Goal: Information Seeking & Learning: Check status

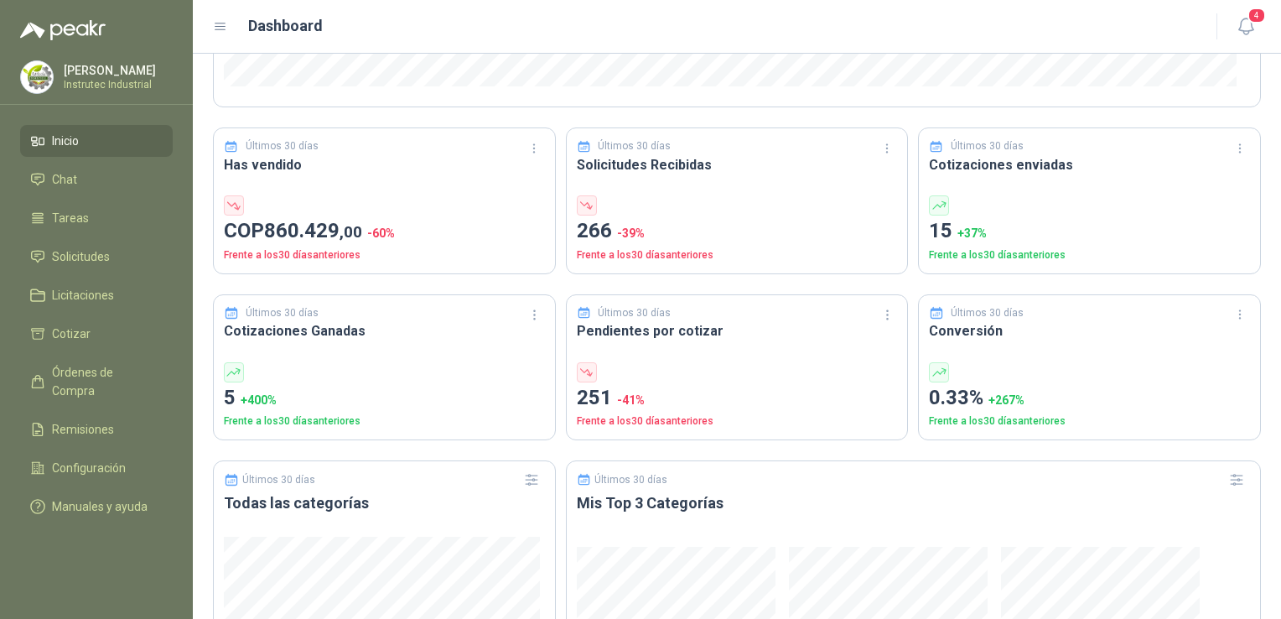
scroll to position [252, 0]
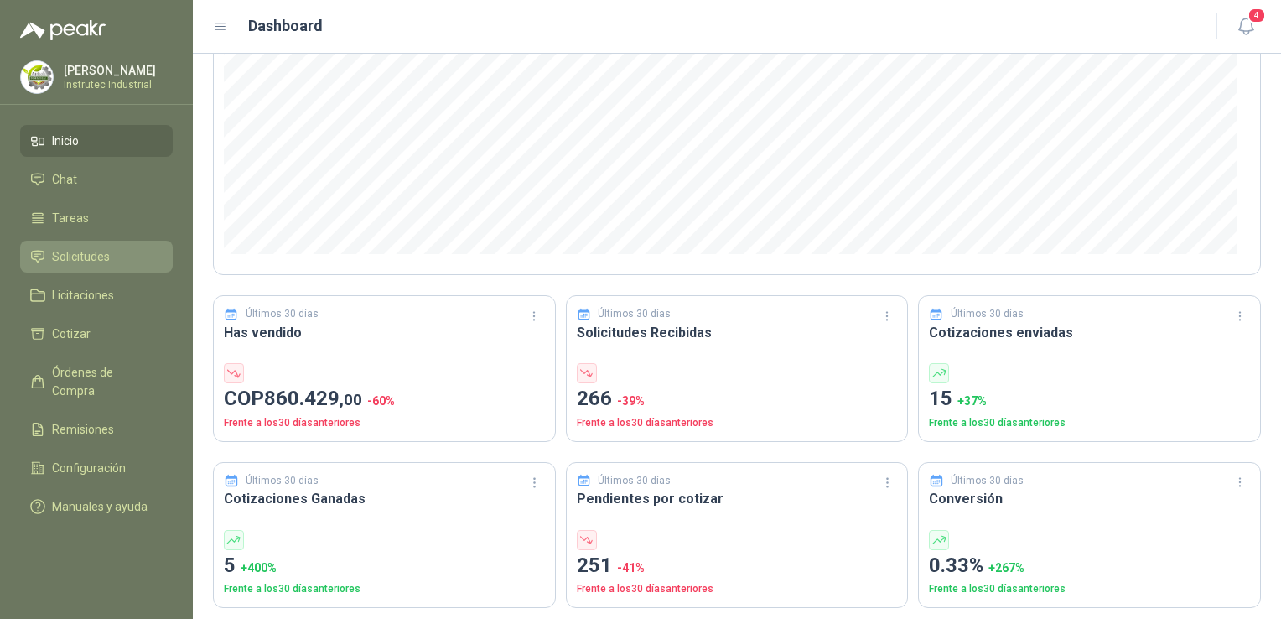
click at [115, 255] on li "Solicitudes" at bounding box center [96, 256] width 132 height 18
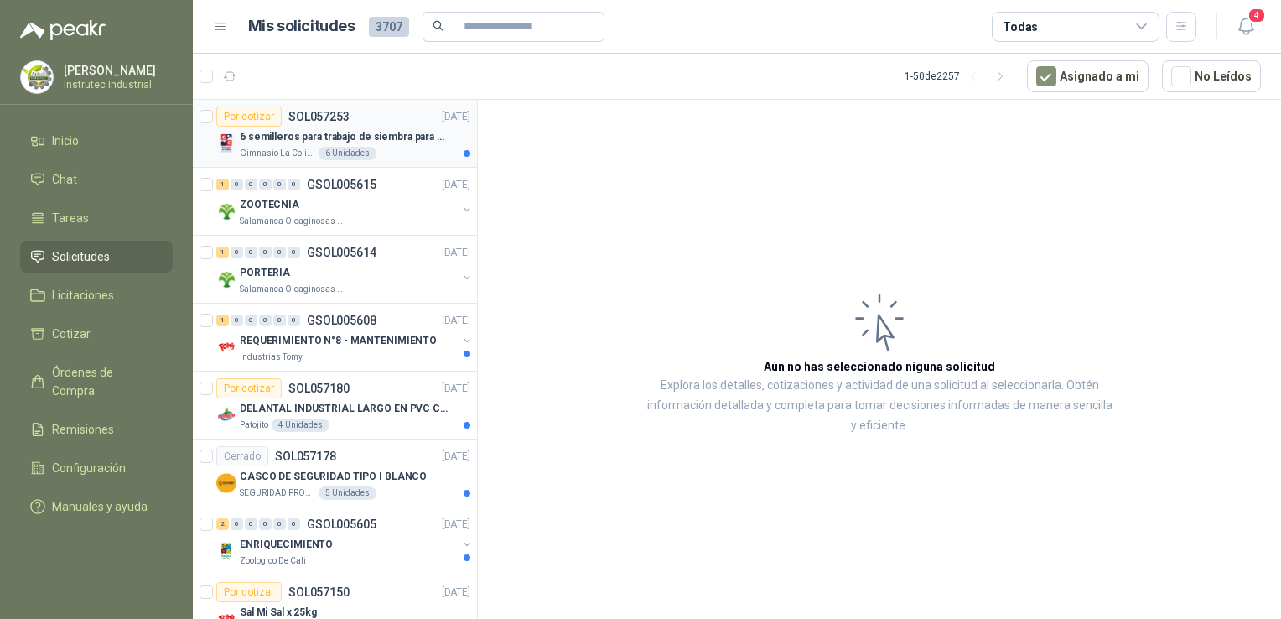
click at [394, 152] on div "Gimnasio La Colina 6 Unidades" at bounding box center [355, 153] width 231 height 13
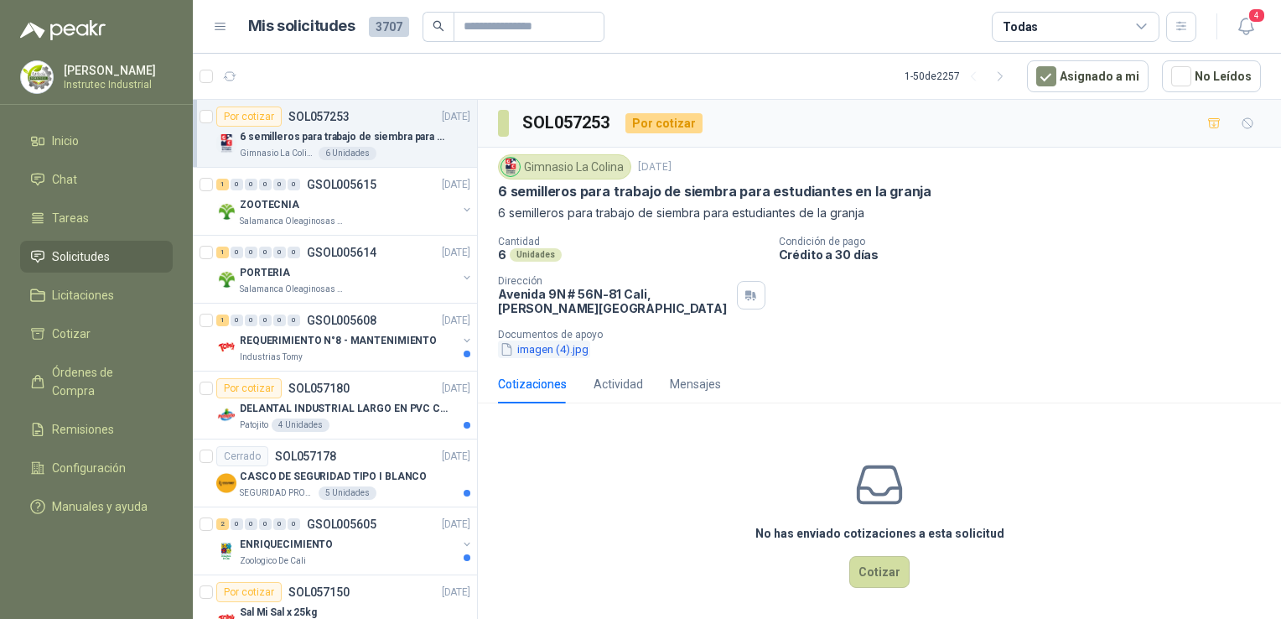
click at [526, 343] on button "imagen (4).jpg" at bounding box center [544, 349] width 92 height 18
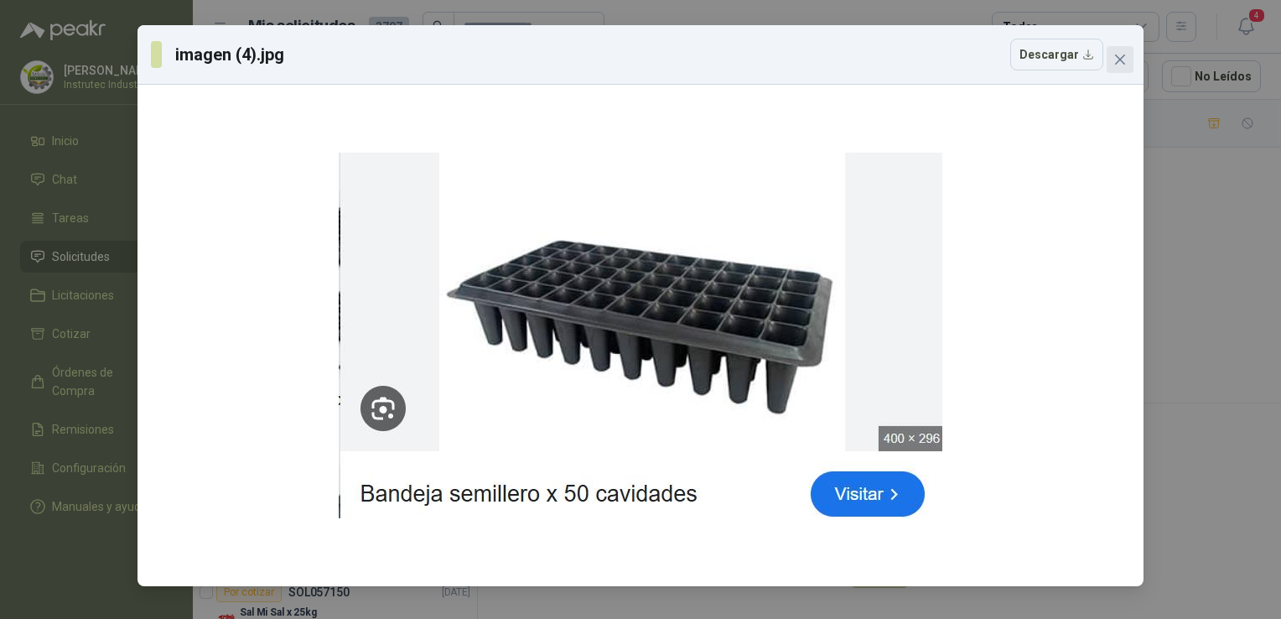
click at [1123, 64] on icon "close" at bounding box center [1119, 59] width 13 height 13
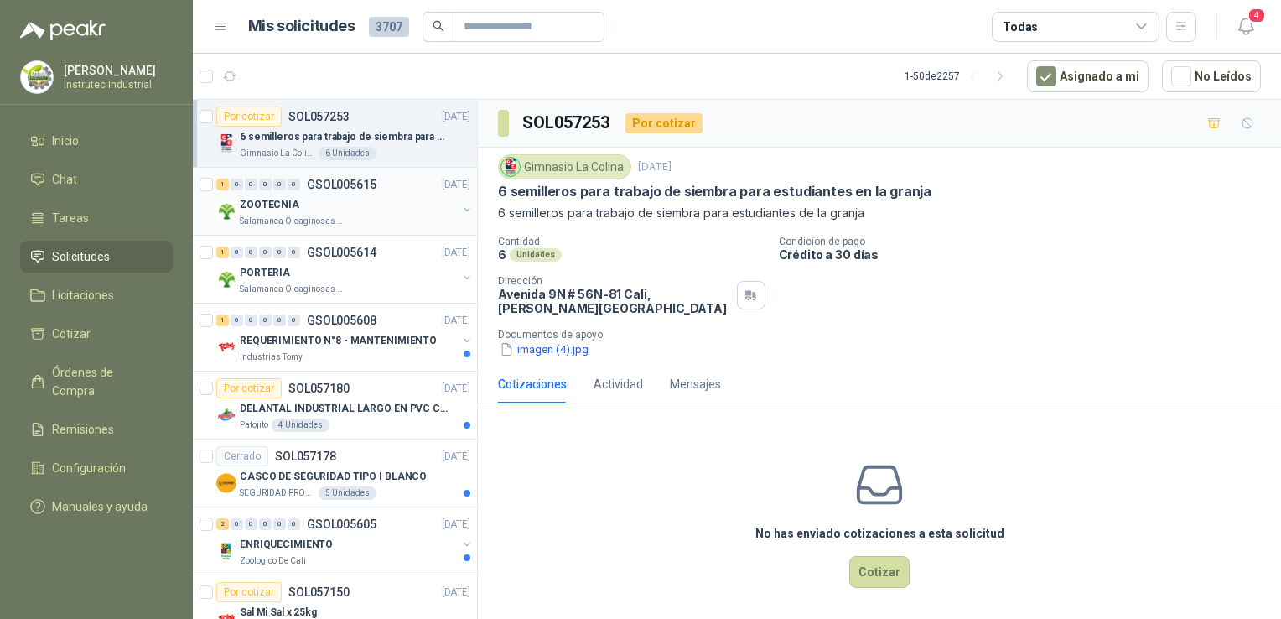
click at [329, 206] on div "ZOOTECNIA" at bounding box center [348, 204] width 217 height 20
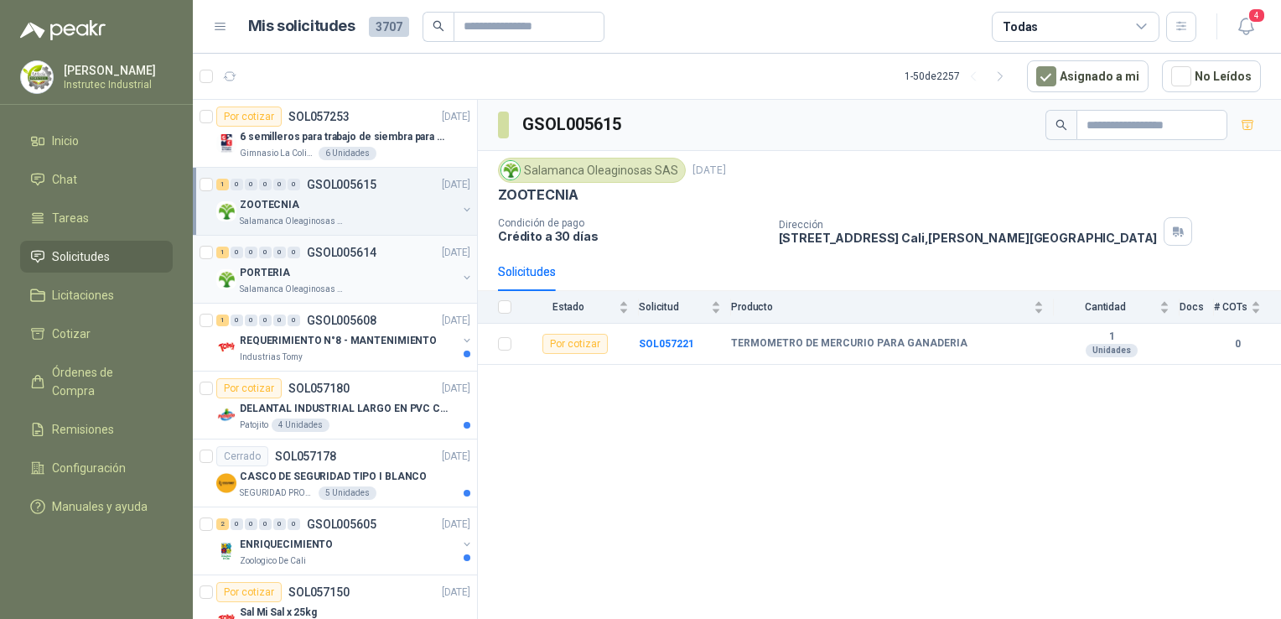
click at [379, 263] on div "PORTERIA" at bounding box center [348, 272] width 217 height 20
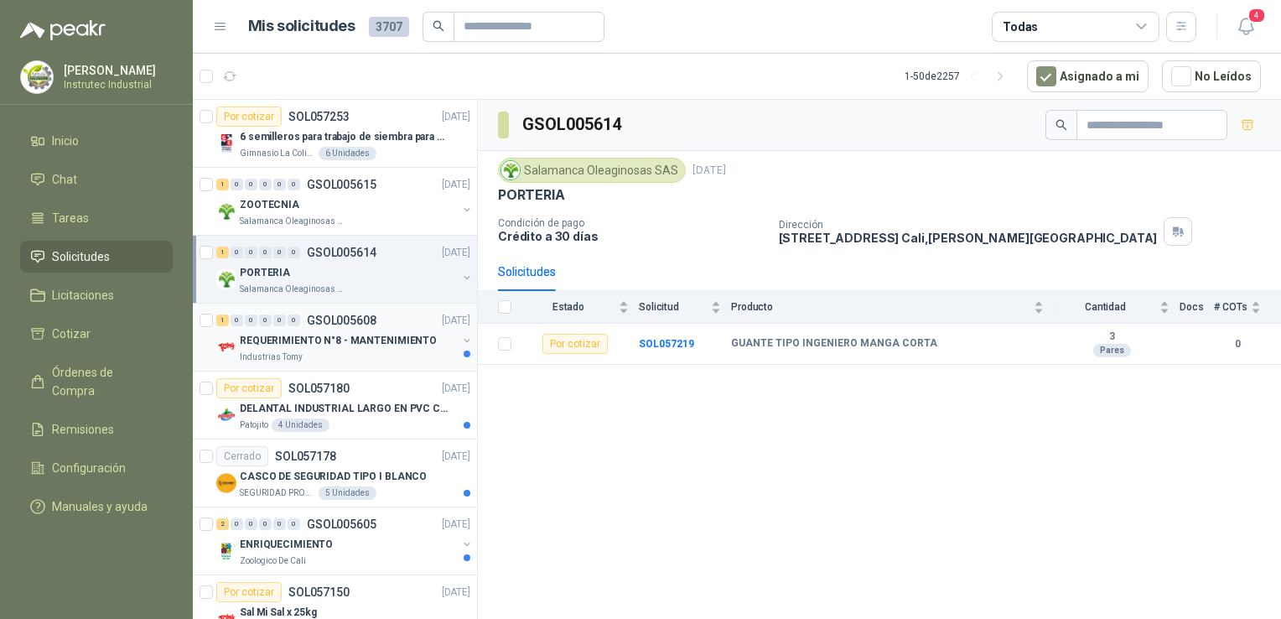
click at [360, 353] on div "Industrias Tomy" at bounding box center [348, 356] width 217 height 13
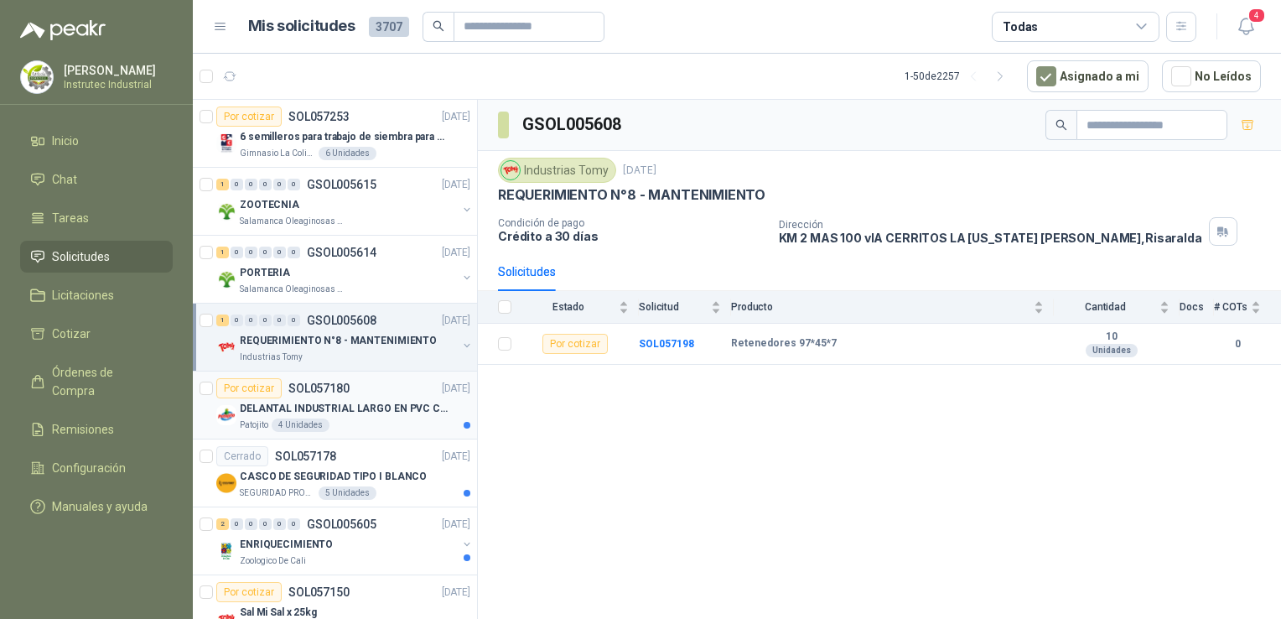
click at [362, 415] on div "DELANTAL INDUSTRIAL LARGO EN PVC COLOR AMARILLO" at bounding box center [355, 408] width 231 height 20
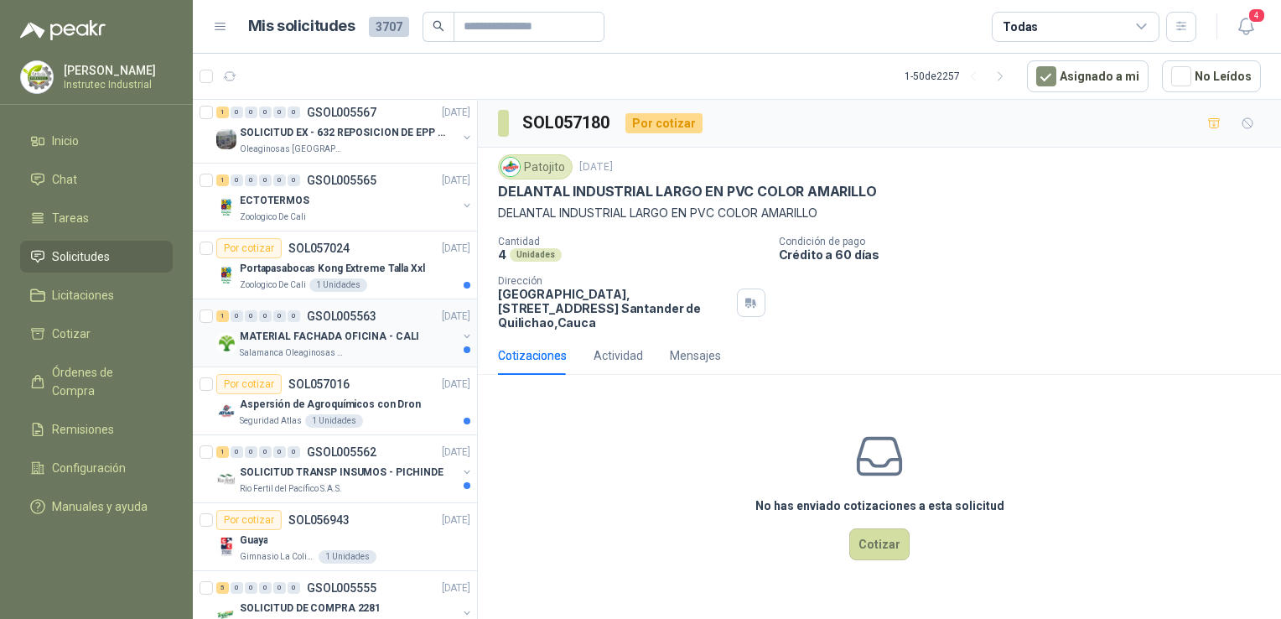
scroll to position [755, 0]
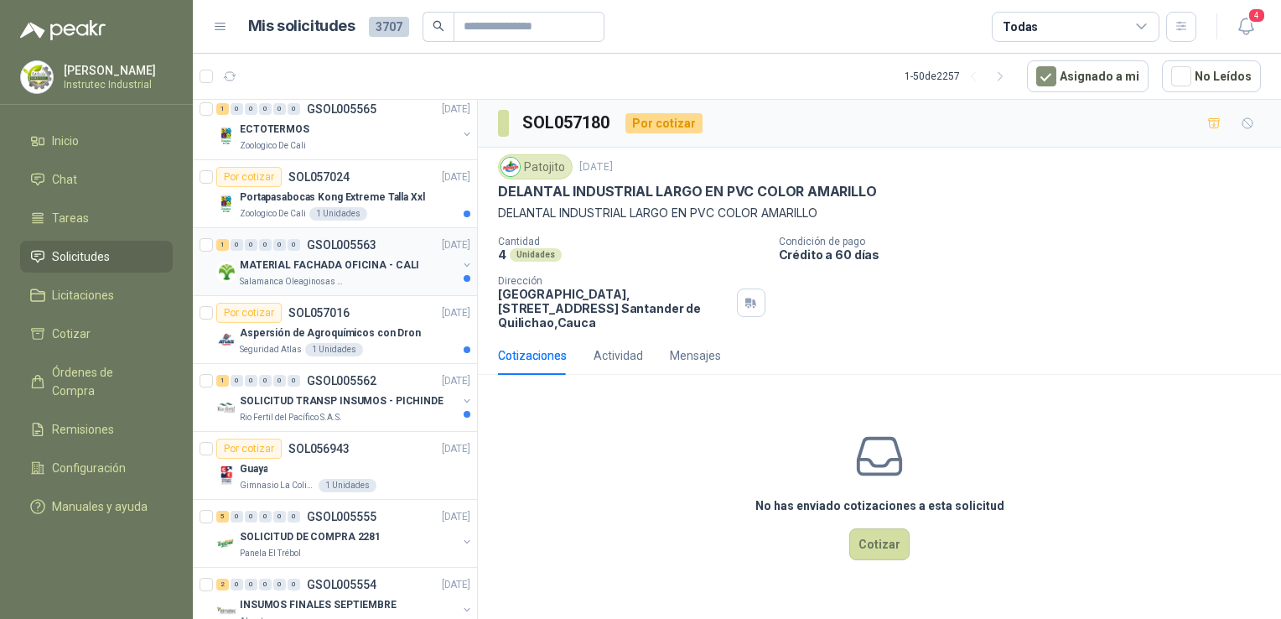
click at [399, 279] on div "Salamanca Oleaginosas SAS" at bounding box center [348, 281] width 217 height 13
